Goal: Transaction & Acquisition: Book appointment/travel/reservation

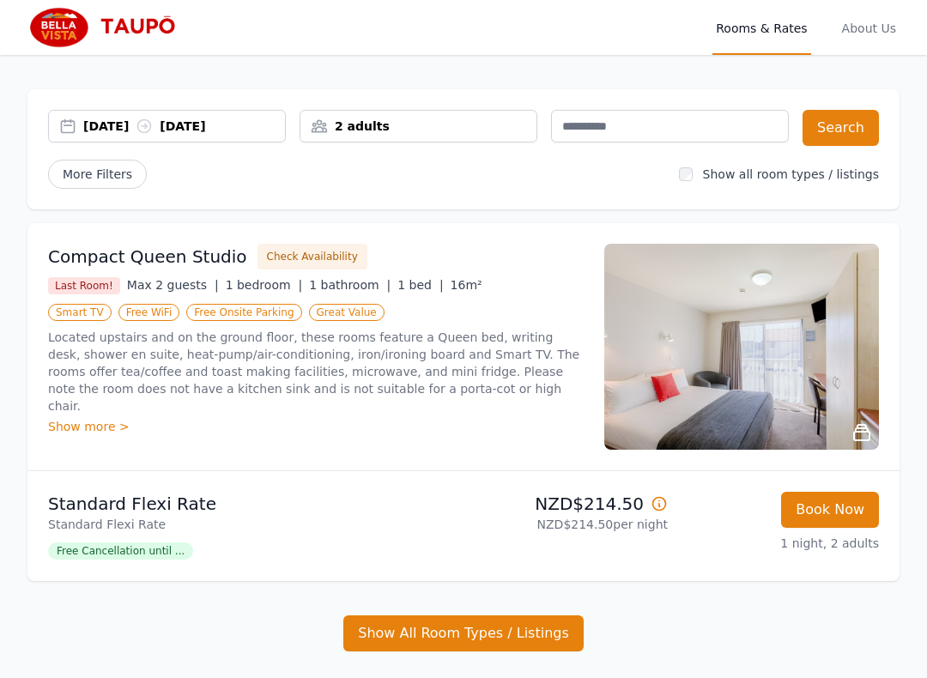
click at [441, 131] on div "2 adults" at bounding box center [418, 126] width 236 height 17
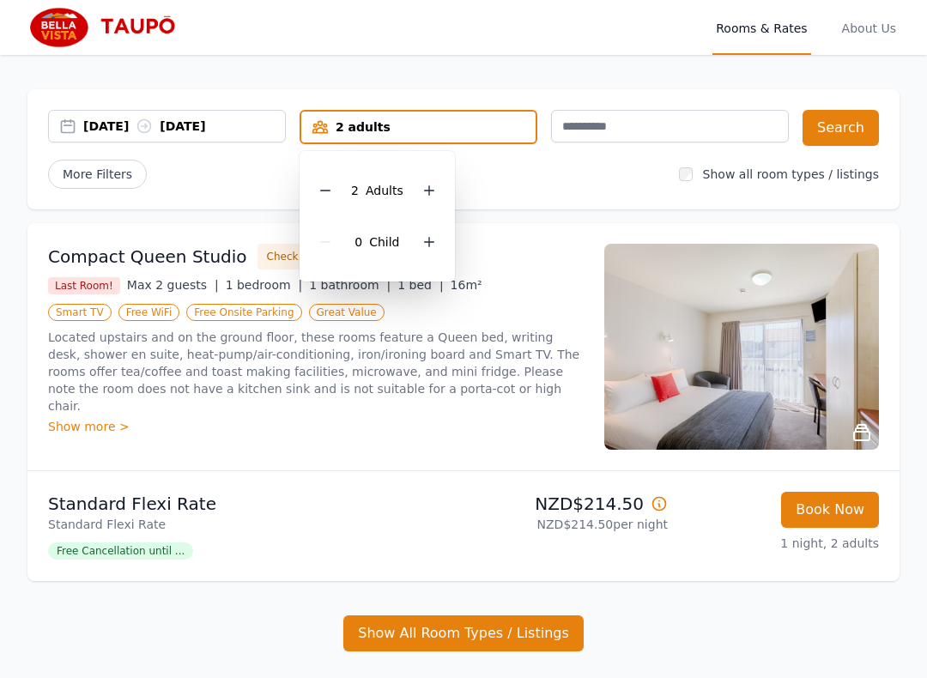
click at [438, 243] on div at bounding box center [429, 242] width 24 height 24
click at [436, 244] on div at bounding box center [429, 242] width 24 height 24
click at [853, 134] on button "Search" at bounding box center [840, 128] width 76 height 36
